Goal: Navigation & Orientation: Find specific page/section

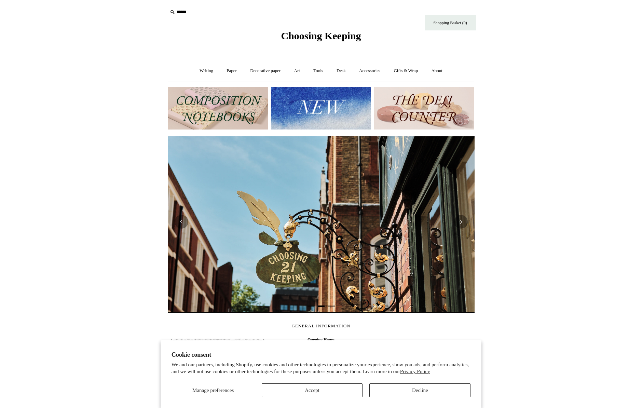
scroll to position [0, 307]
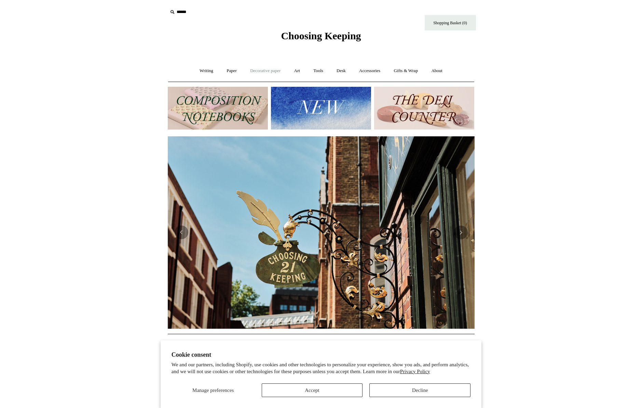
click at [271, 72] on link "Decorative paper +" at bounding box center [265, 71] width 43 height 18
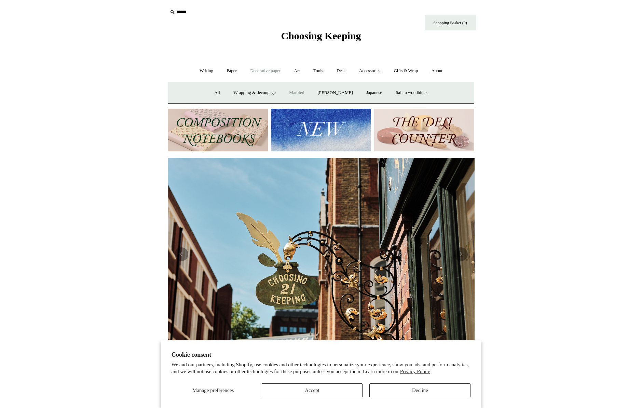
click at [289, 92] on link "Marbled" at bounding box center [296, 93] width 27 height 18
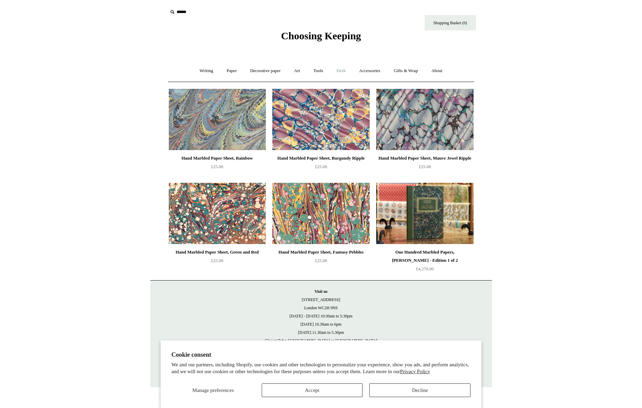
click at [351, 69] on link "Desk +" at bounding box center [341, 71] width 22 height 18
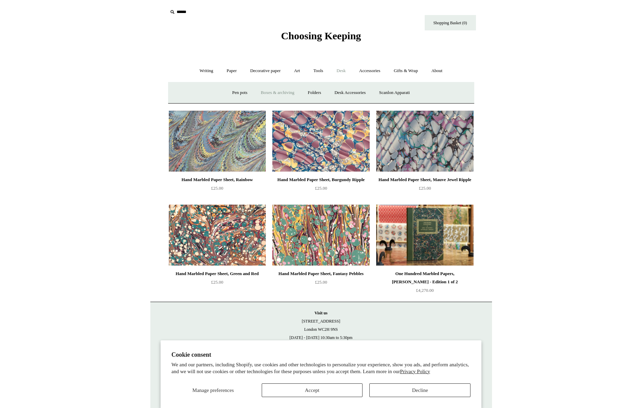
click at [285, 92] on link "Boxes & archiving" at bounding box center [277, 93] width 46 height 18
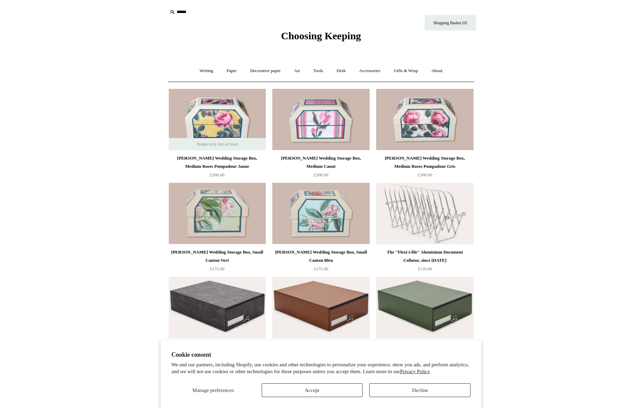
click at [313, 33] on span "Choosing Keeping" at bounding box center [321, 35] width 80 height 11
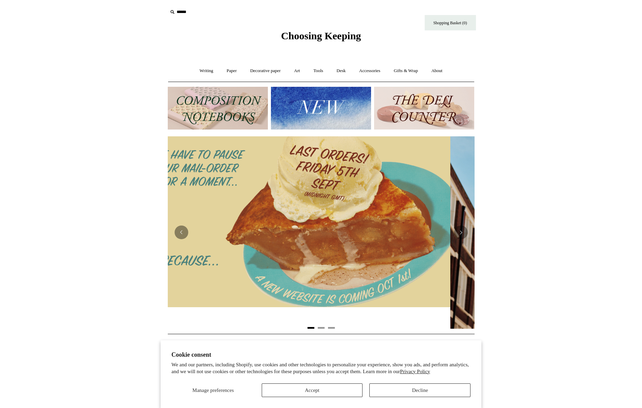
scroll to position [0, 1]
